Goal: Information Seeking & Learning: Learn about a topic

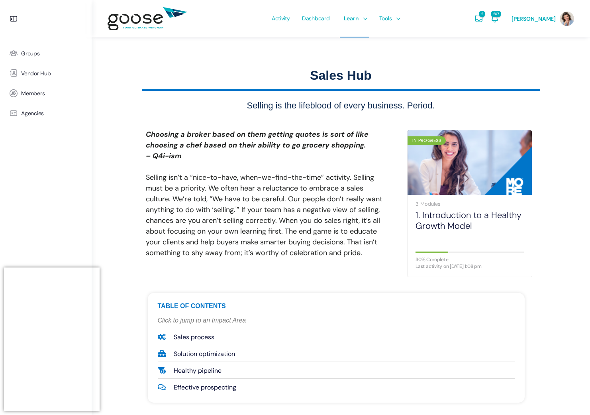
scroll to position [488, 0]
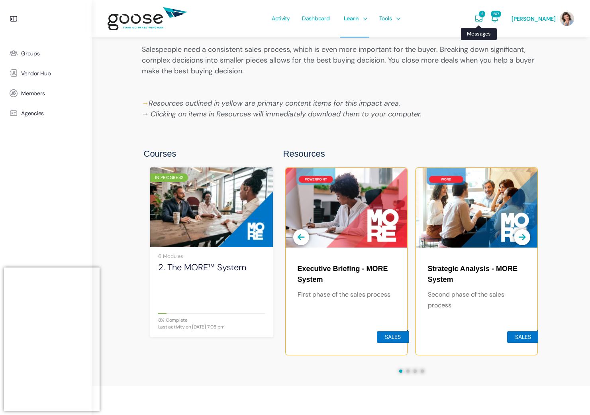
click at [484, 18] on icon "Messages" at bounding box center [479, 19] width 10 height 10
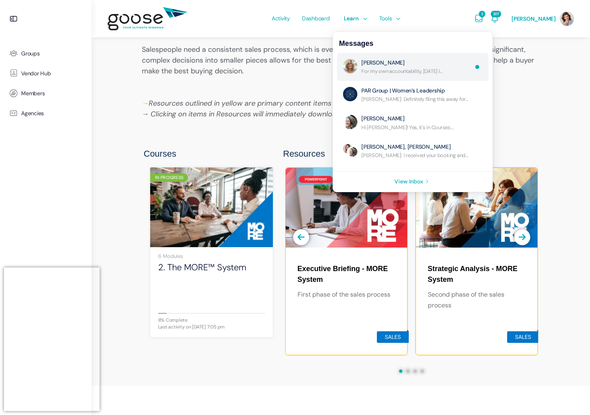
click at [423, 70] on link "Re: No Subject" at bounding box center [416, 67] width 111 height 16
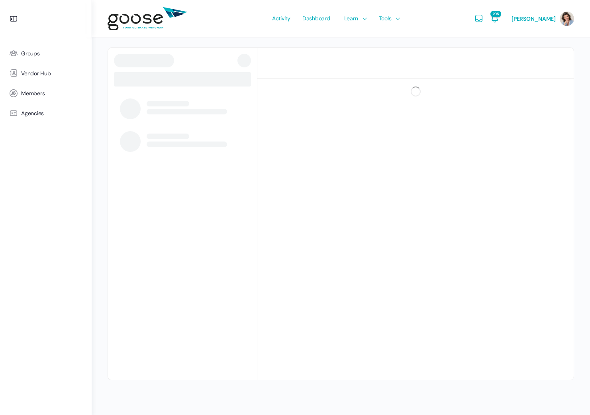
scroll to position [4, 0]
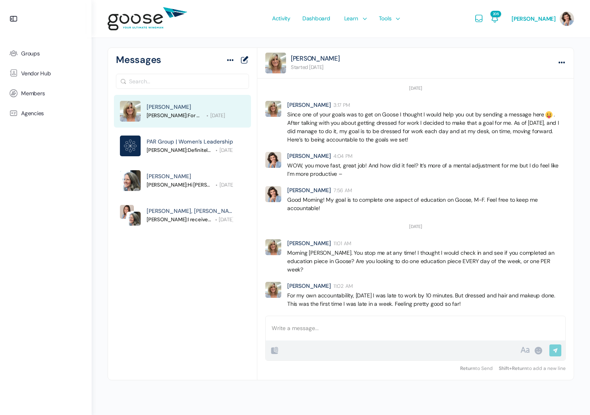
click at [334, 346] on div "B I • 1. “ # 0101 ✓ ×" at bounding box center [395, 350] width 251 height 10
click at [336, 329] on div at bounding box center [416, 328] width 300 height 24
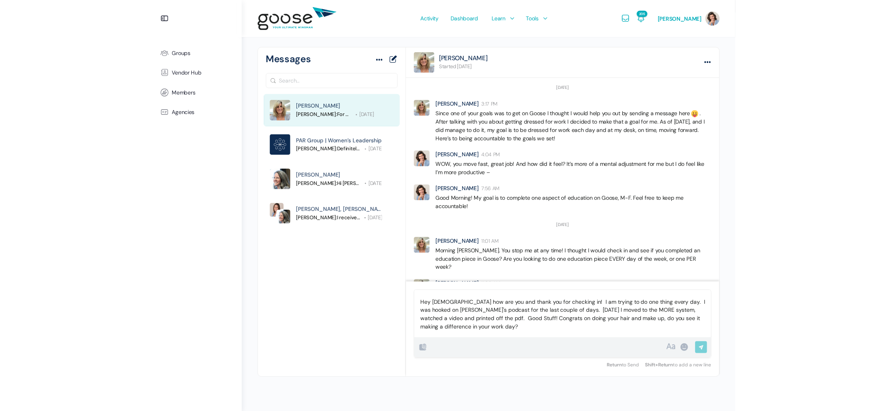
scroll to position [74, 0]
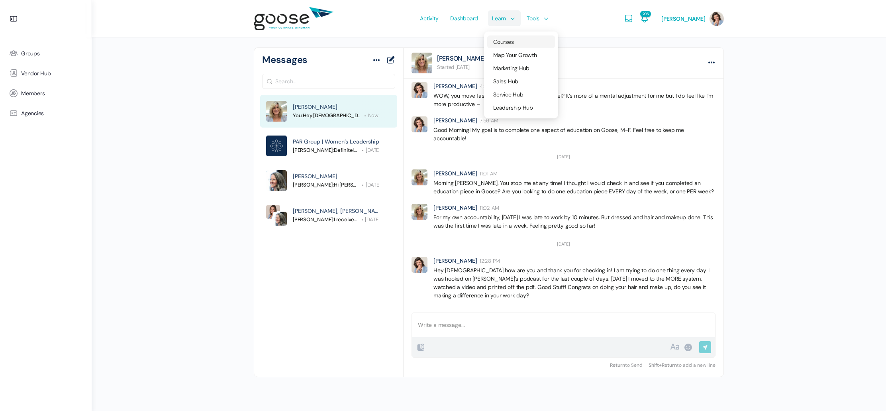
click at [513, 43] on span "Courses" at bounding box center [503, 41] width 20 height 7
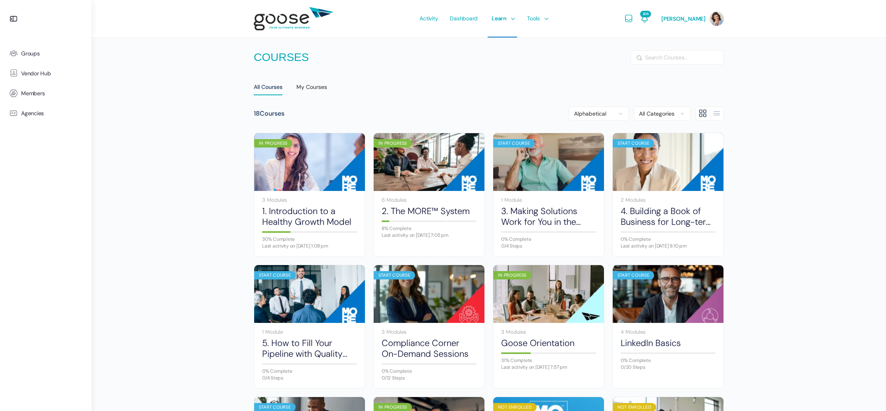
click at [314, 88] on div "My Courses" at bounding box center [311, 89] width 31 height 12
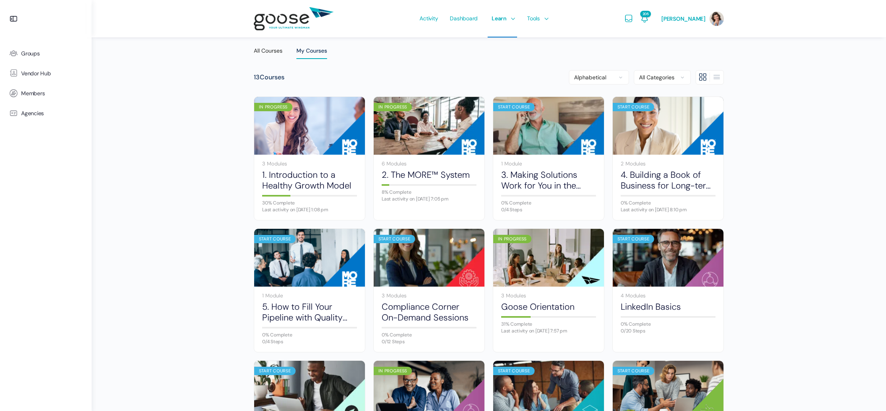
scroll to position [35, 0]
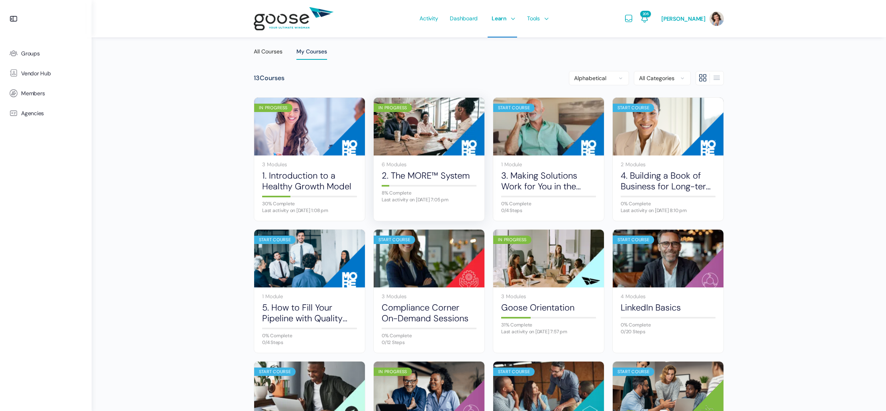
click at [417, 133] on img at bounding box center [429, 127] width 111 height 74
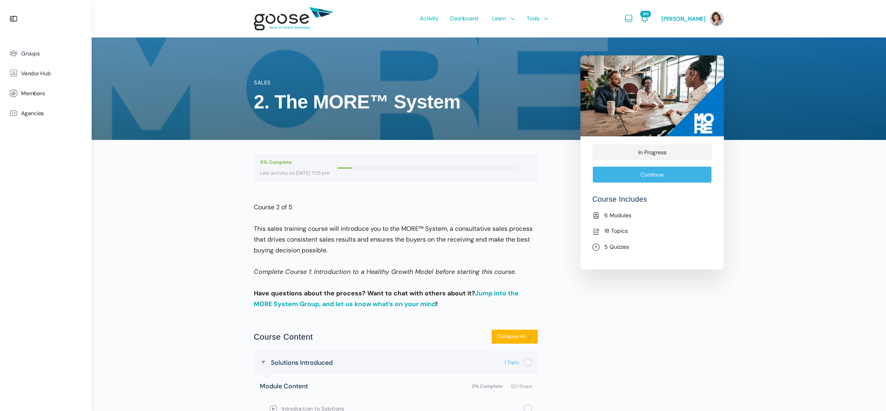
click at [659, 176] on link "Continue" at bounding box center [651, 174] width 119 height 17
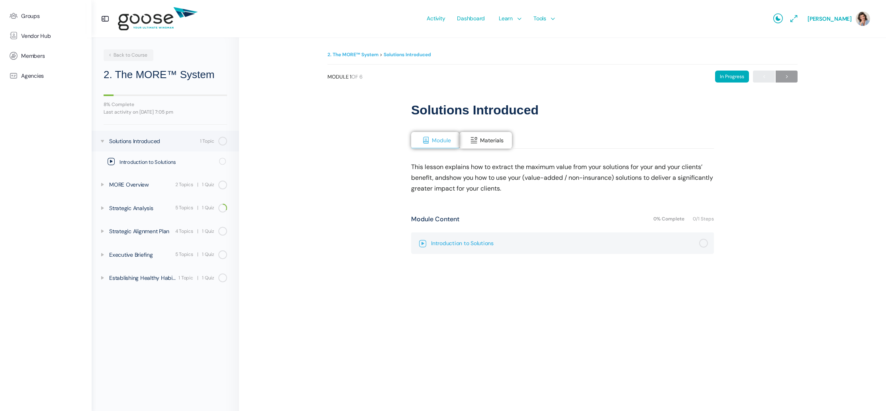
click at [704, 241] on div "Not completed" at bounding box center [703, 243] width 9 height 9
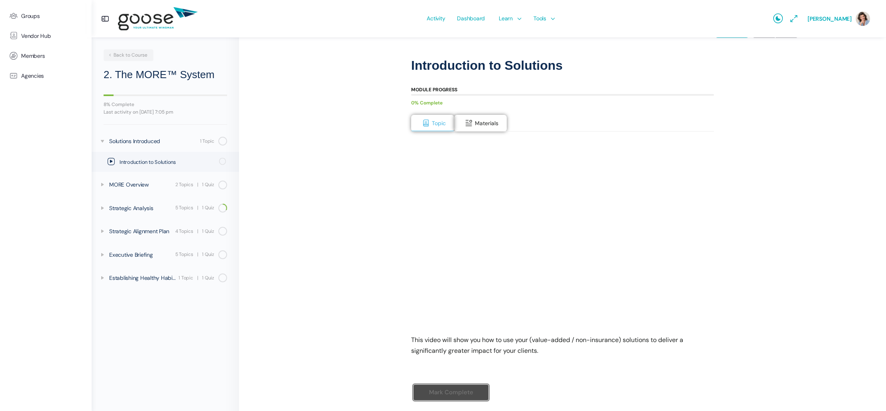
scroll to position [72, 0]
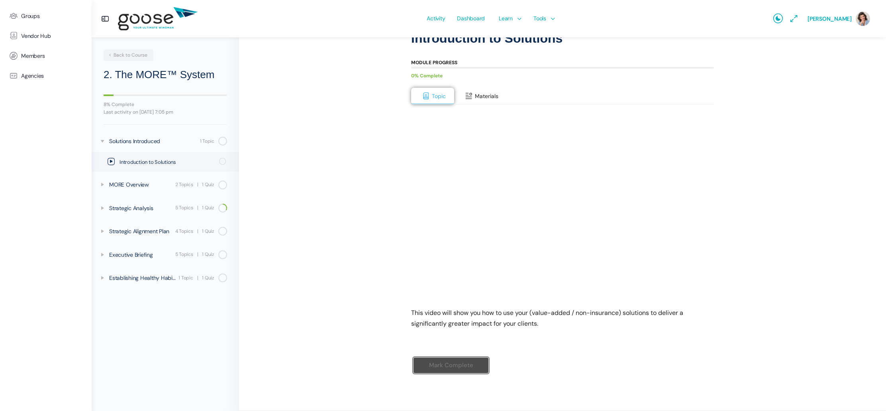
click at [484, 96] on span "Materials" at bounding box center [487, 95] width 24 height 7
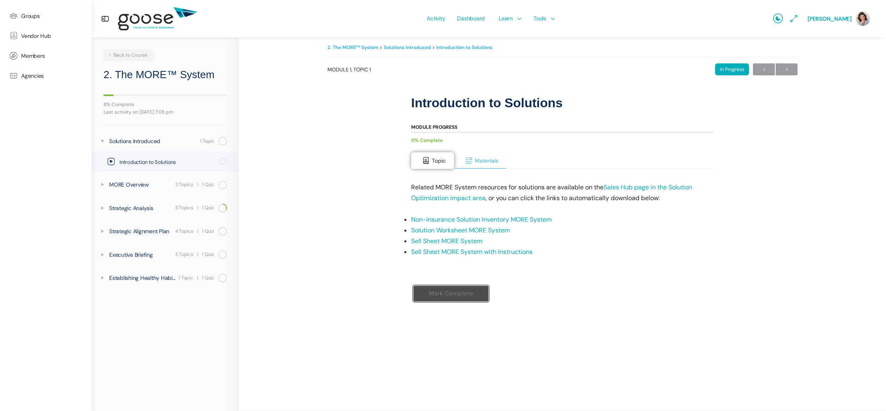
scroll to position [7, 0]
click at [489, 162] on span "Materials" at bounding box center [487, 160] width 24 height 7
click at [489, 161] on span "Materials" at bounding box center [487, 160] width 24 height 7
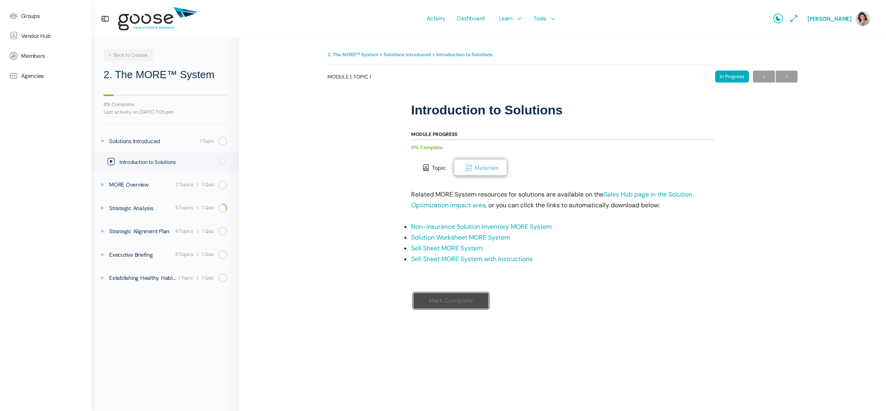
click at [438, 168] on span "Topic" at bounding box center [439, 167] width 14 height 7
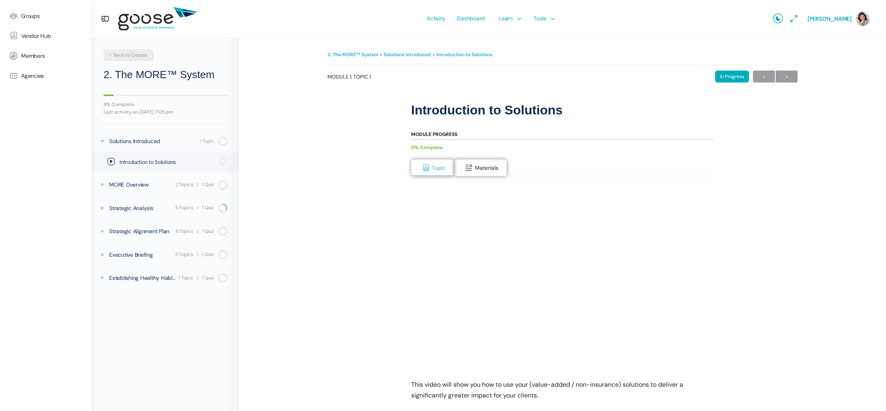
click at [140, 55] on span "Back to Course" at bounding box center [128, 55] width 40 height 6
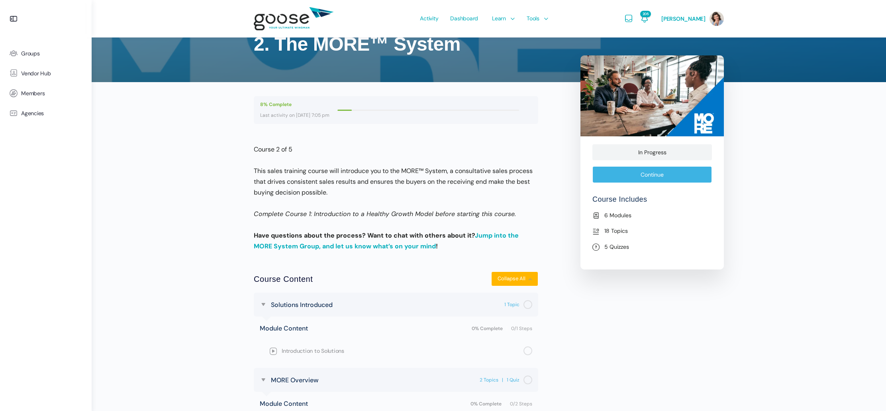
scroll to position [108, 0]
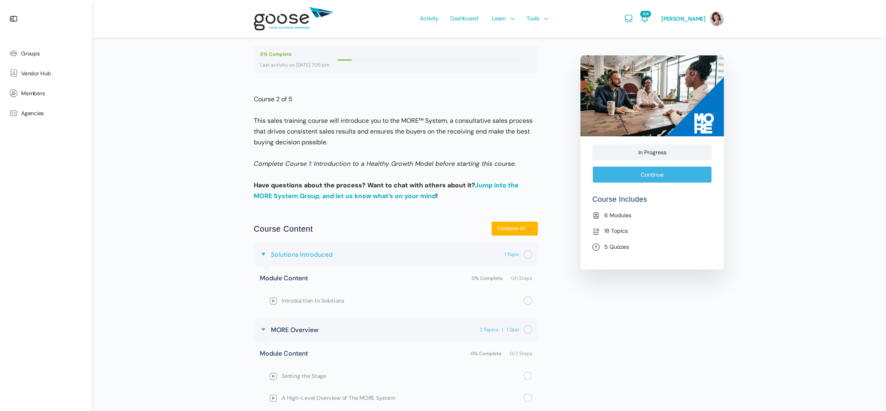
click at [316, 255] on span "Solutions Introduced" at bounding box center [302, 254] width 62 height 11
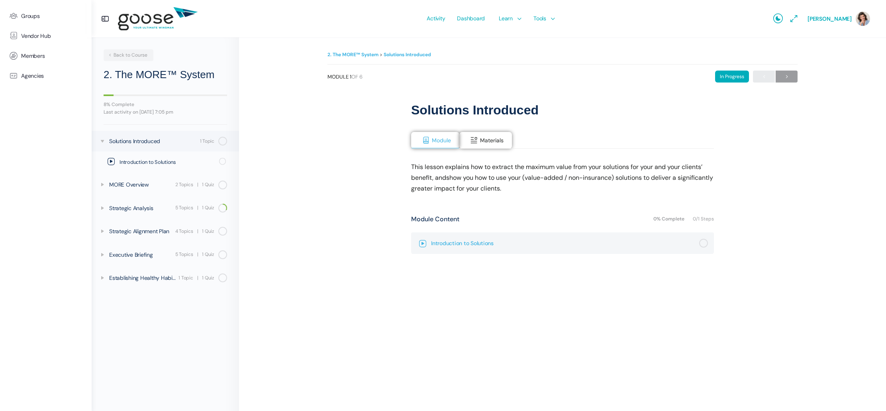
click at [480, 244] on span "Introduction to Solutions" at bounding box center [565, 243] width 268 height 9
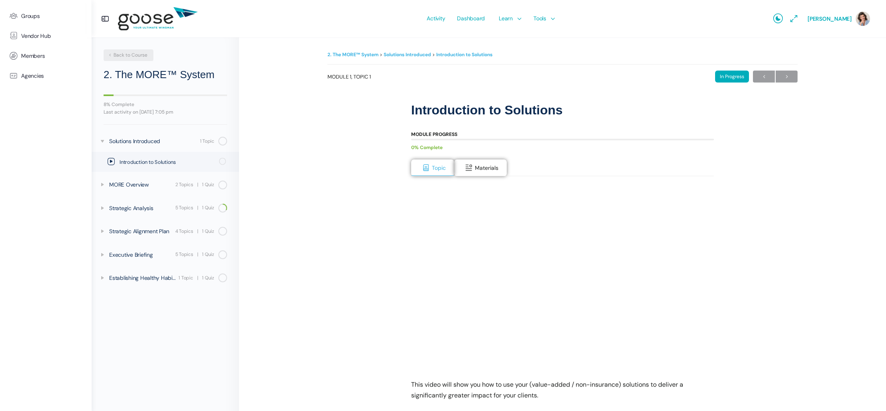
click at [141, 56] on span "Back to Course" at bounding box center [128, 55] width 40 height 6
click at [141, 54] on span "Back to Course" at bounding box center [128, 55] width 40 height 6
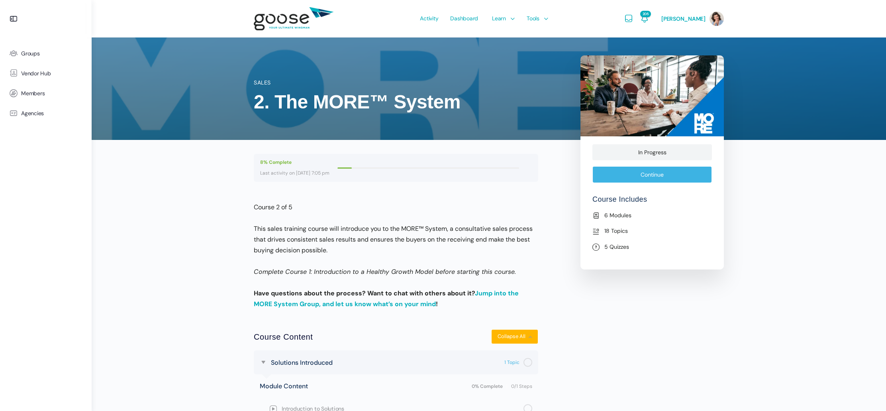
click at [261, 82] on link "Sales" at bounding box center [262, 82] width 17 height 7
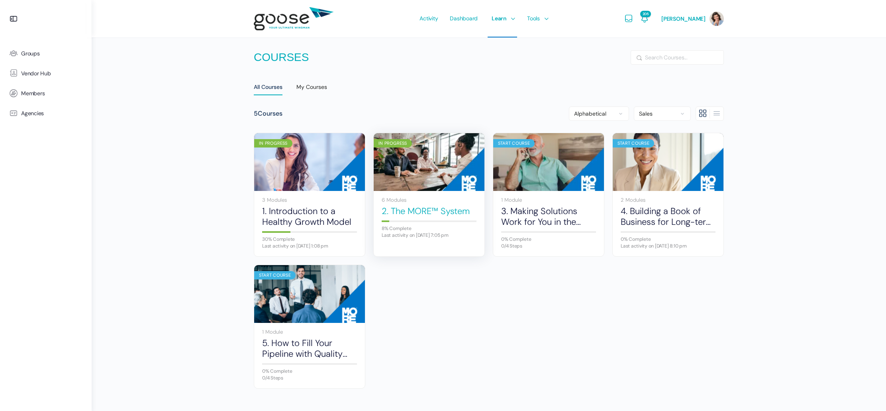
click at [420, 207] on link "2. The MORE™ System" at bounding box center [429, 211] width 95 height 11
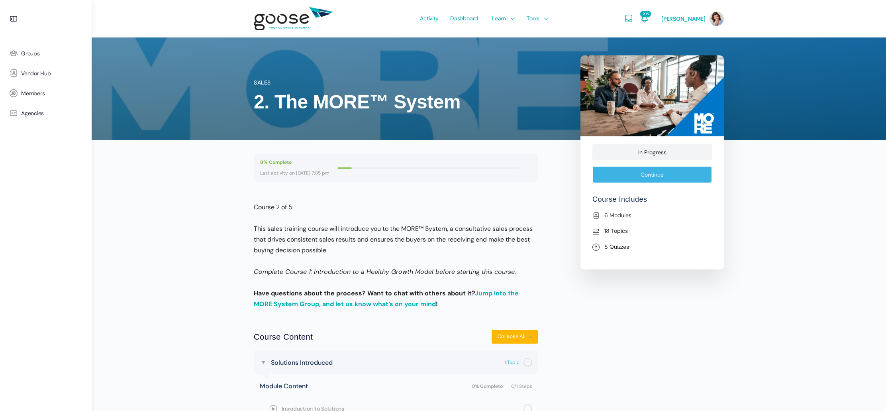
click at [352, 167] on div at bounding box center [344, 167] width 14 height 1
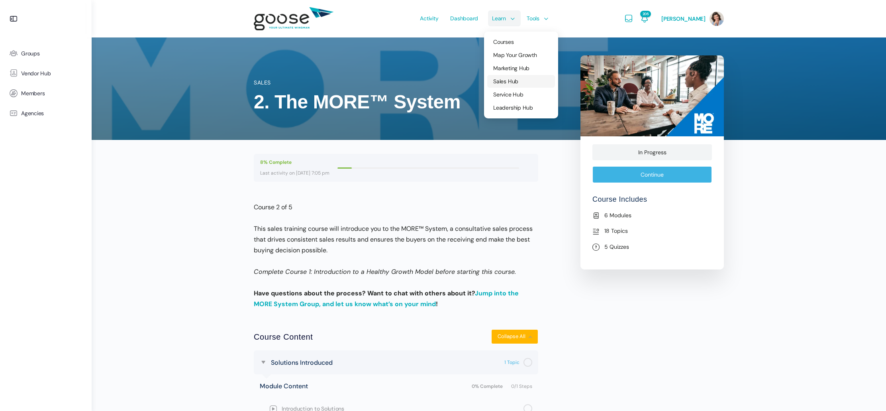
click at [515, 82] on span "Sales Hub" at bounding box center [505, 81] width 25 height 7
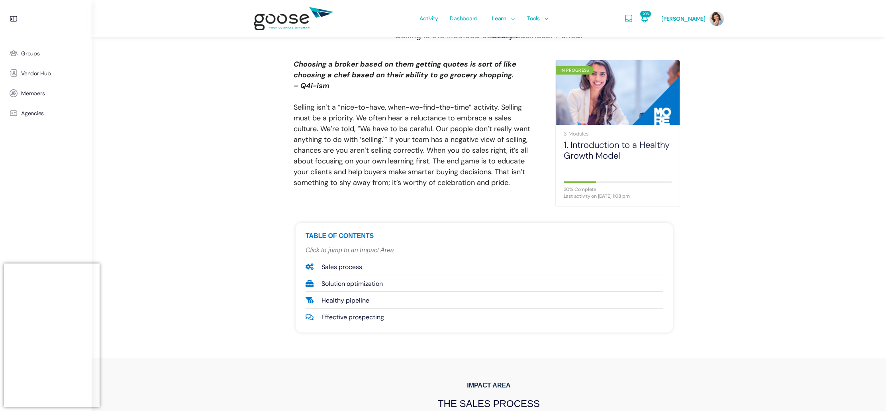
scroll to position [125, 0]
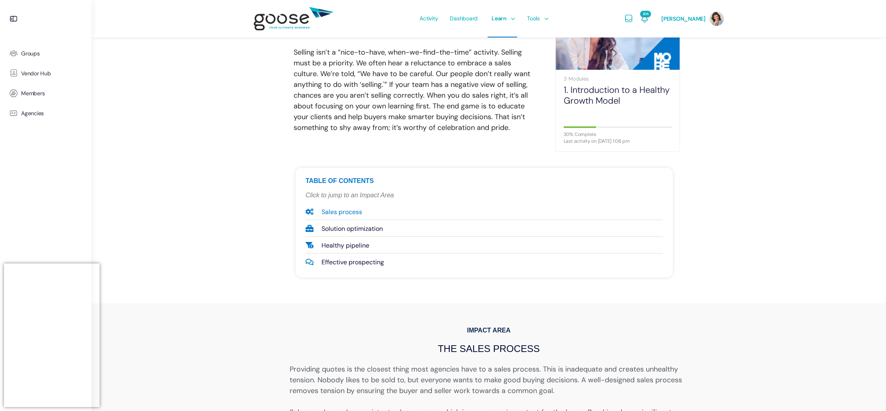
click at [345, 210] on span "Sales process" at bounding box center [340, 211] width 43 height 11
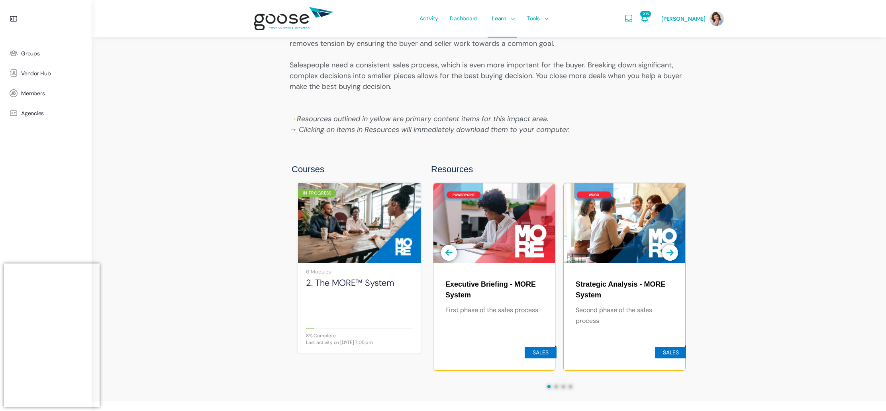
scroll to position [457, 0]
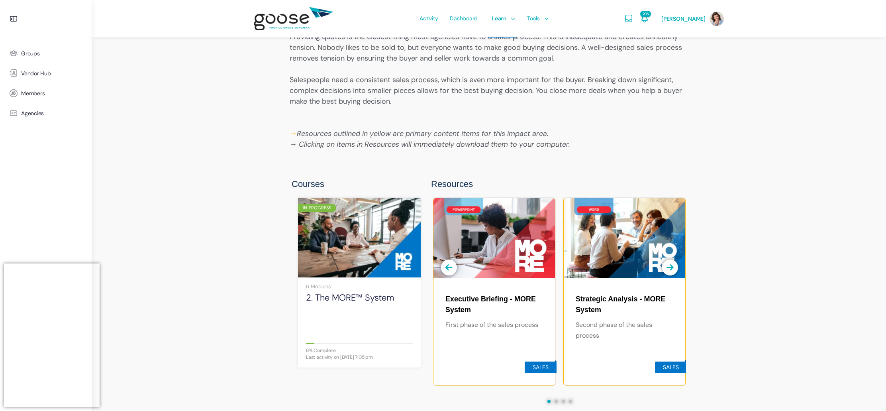
click at [338, 245] on img at bounding box center [359, 238] width 123 height 82
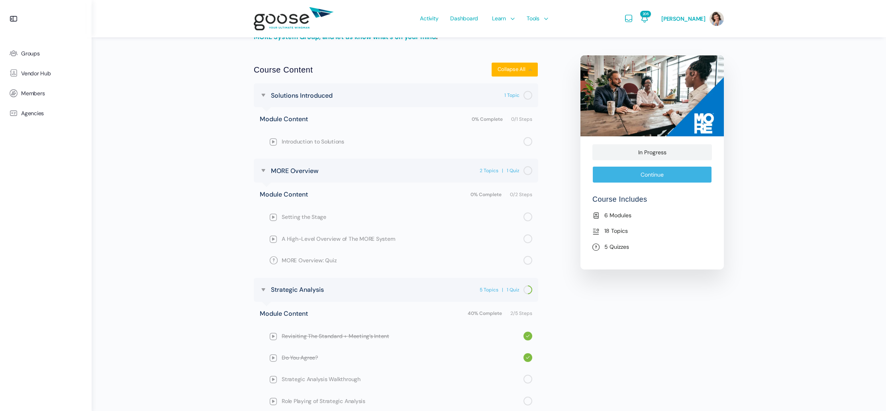
scroll to position [268, 0]
click at [308, 216] on span "Setting the Stage" at bounding box center [403, 216] width 242 height 9
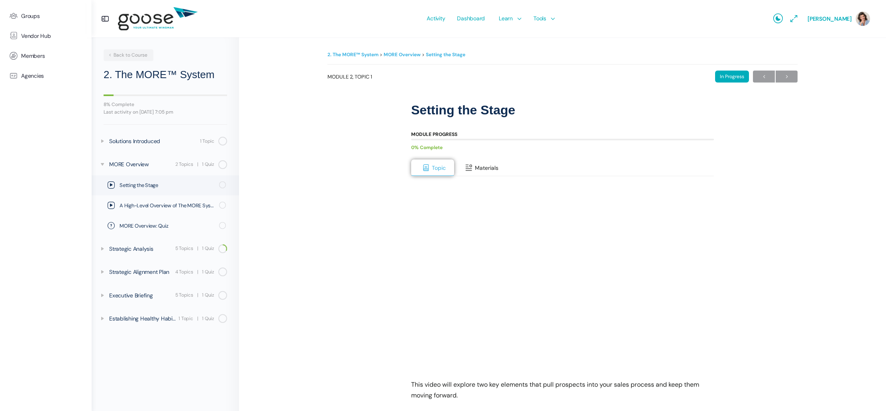
click at [490, 168] on span "Materials" at bounding box center [487, 167] width 24 height 7
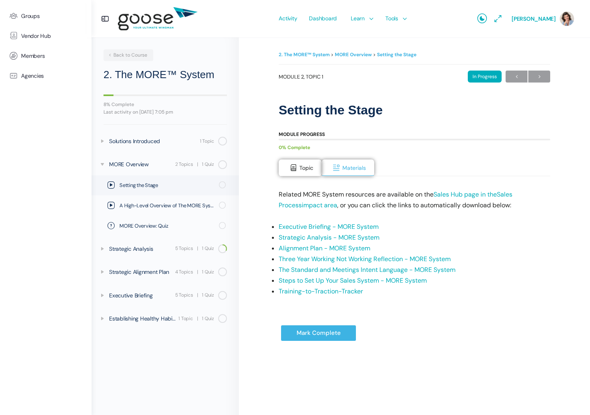
click at [307, 236] on link "Strategic Analysis - MORE System" at bounding box center [329, 237] width 101 height 8
